Goal: Check status: Check status

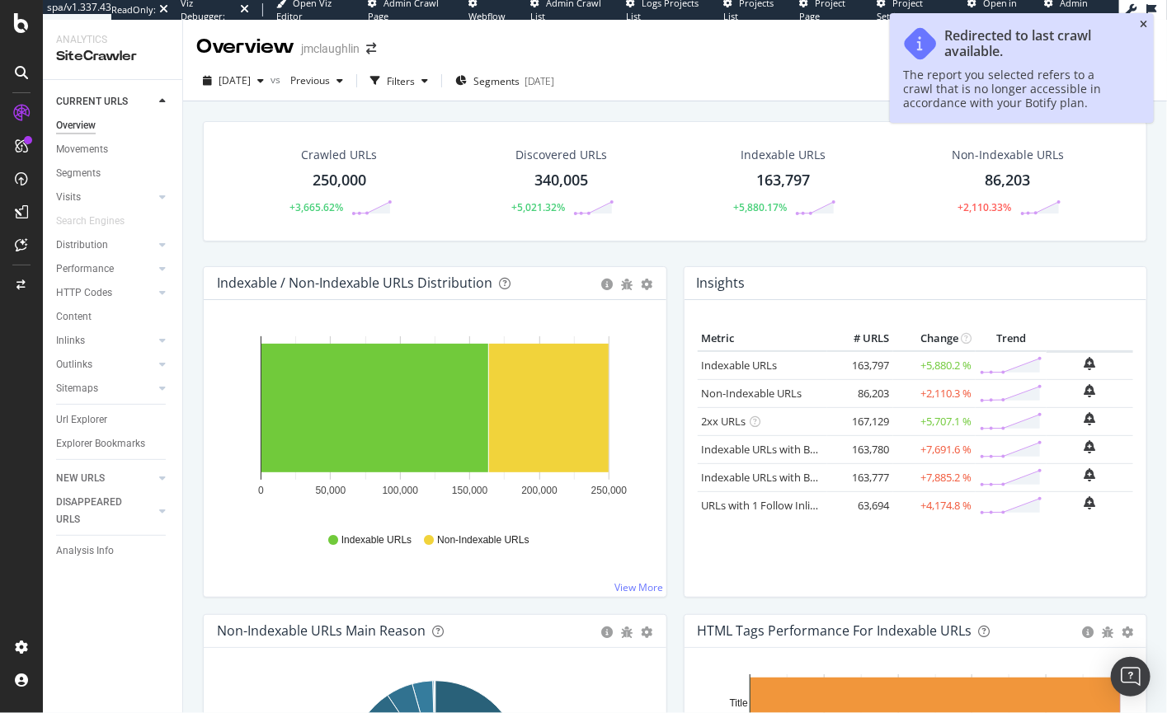
click at [1143, 27] on icon "close toast" at bounding box center [1142, 25] width 7 height 10
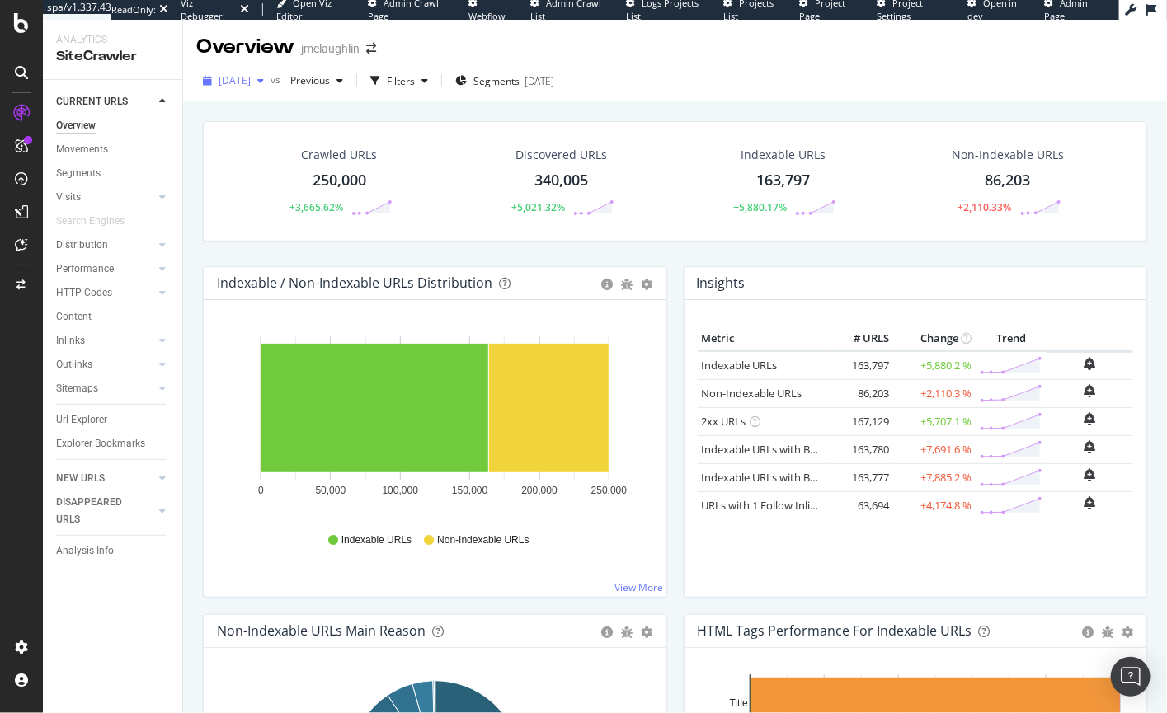
click at [251, 81] on span "[DATE]" at bounding box center [234, 80] width 32 height 14
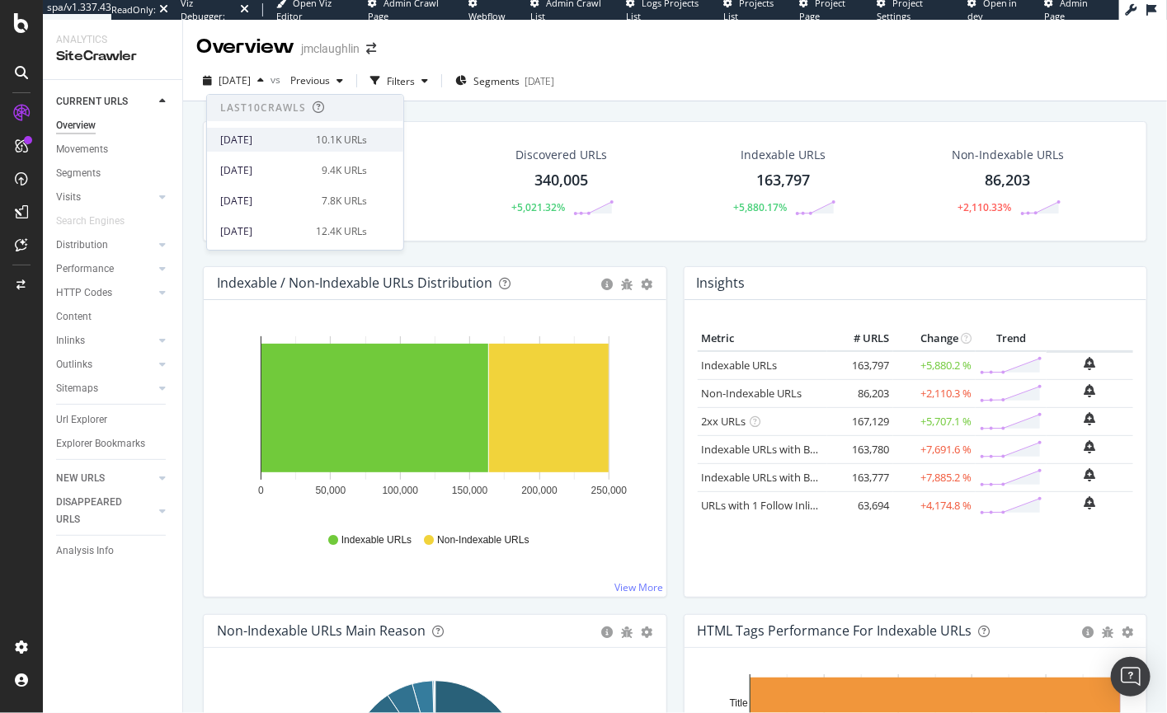
click at [284, 142] on div "[DATE]" at bounding box center [263, 140] width 86 height 15
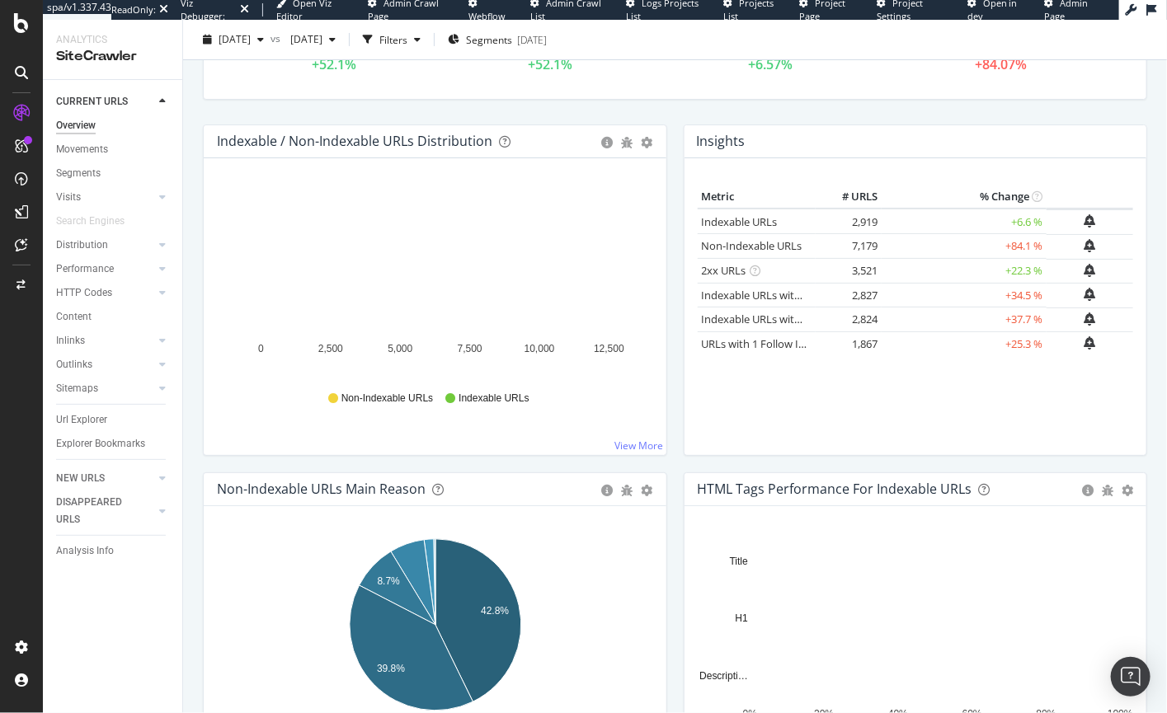
scroll to position [82, 0]
